Goal: Information Seeking & Learning: Learn about a topic

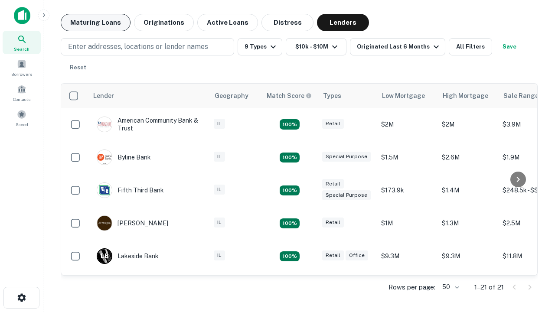
click at [95, 23] on button "Maturing Loans" at bounding box center [96, 22] width 70 height 17
